Goal: Navigation & Orientation: Go to known website

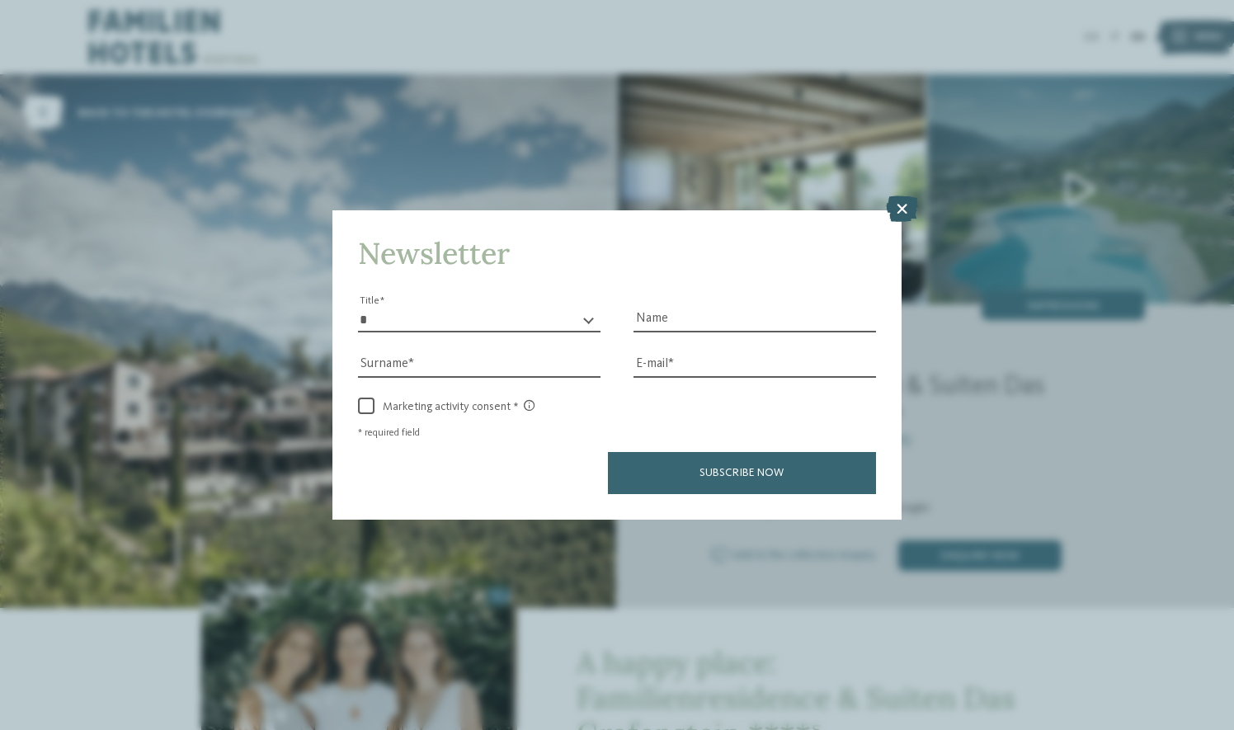
click at [897, 205] on icon at bounding box center [902, 208] width 32 height 26
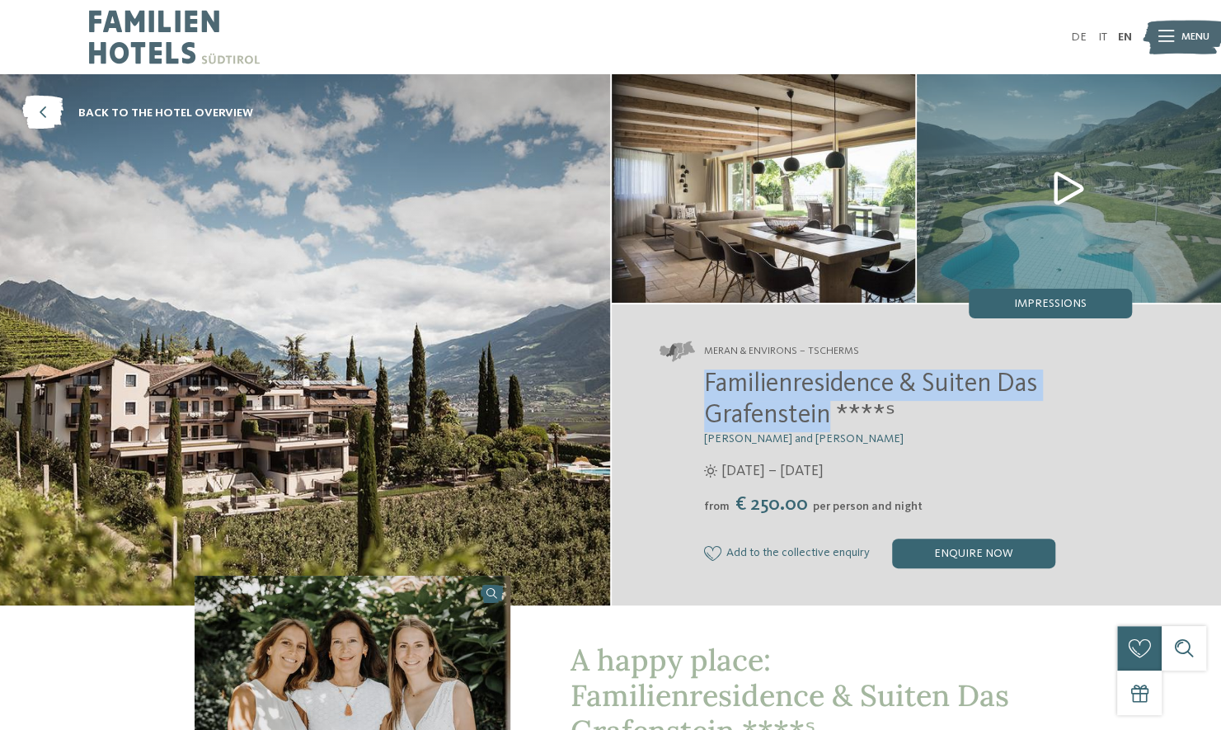
drag, startPoint x: 825, startPoint y: 413, endPoint x: 701, endPoint y: 385, distance: 126.8
click at [701, 385] on div "Familienresidence & Suiten Das Grafenstein ****ˢ Alexandra, Charlotte and Isabe…" at bounding box center [896, 468] width 473 height 199
copy span "Familienresidence & Suiten Das Grafenstein"
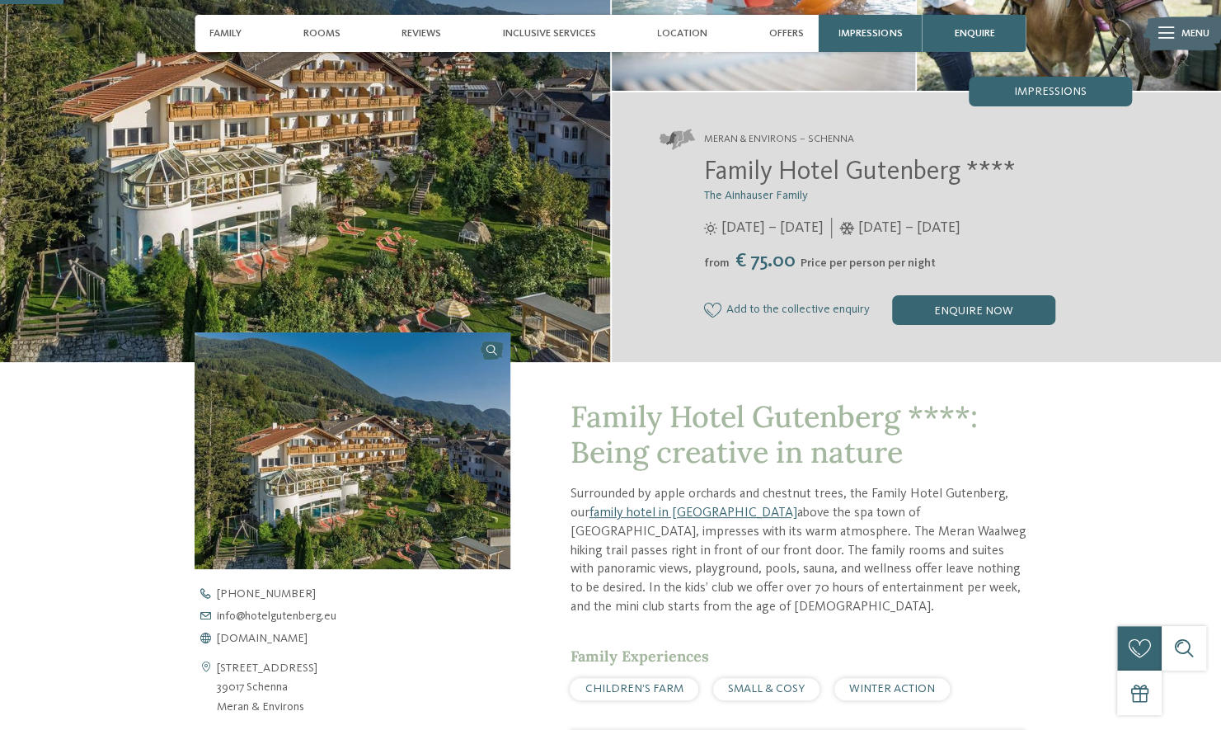
scroll to position [230, 0]
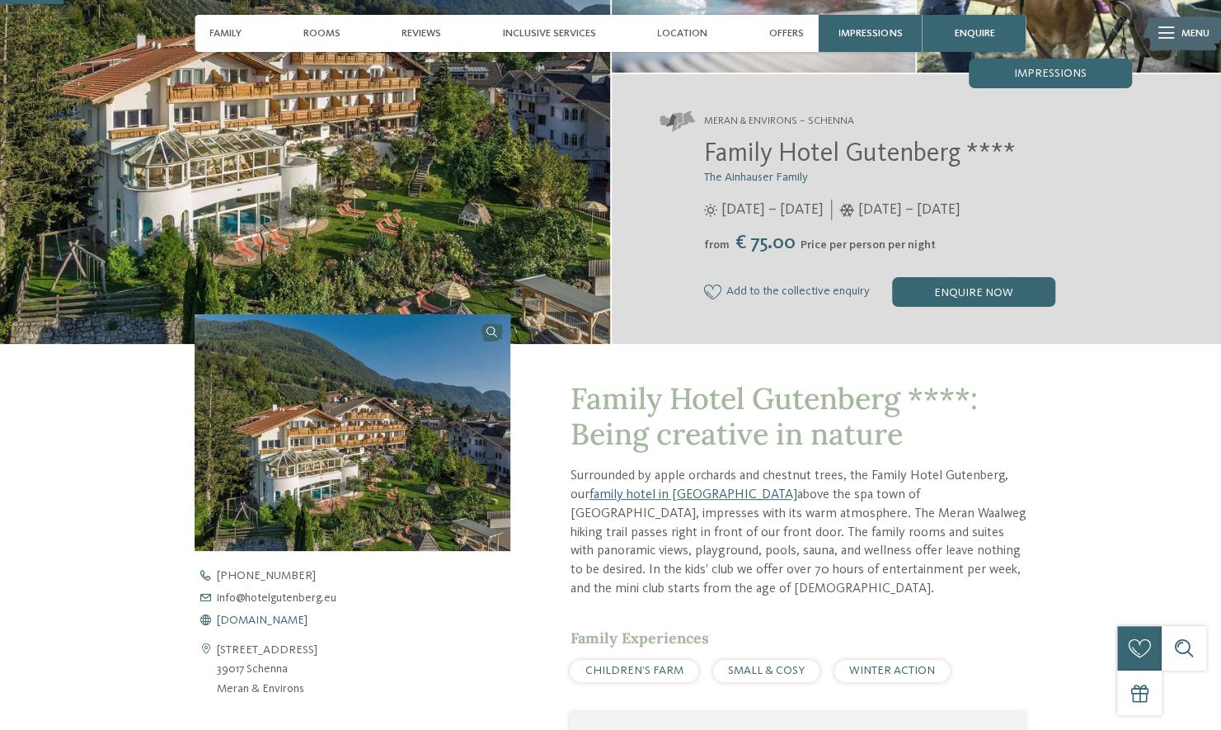
click at [281, 620] on span "[DOMAIN_NAME]" at bounding box center [262, 620] width 91 height 12
